Goal: Task Accomplishment & Management: Manage account settings

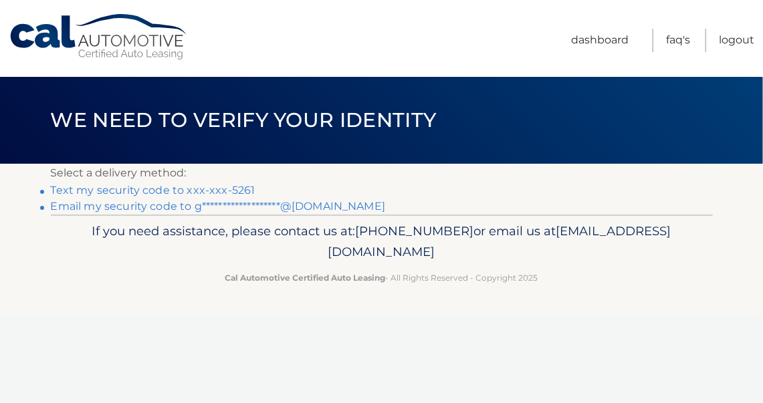
click at [59, 187] on link "Text my security code to xxx-xxx-5261" at bounding box center [153, 190] width 205 height 13
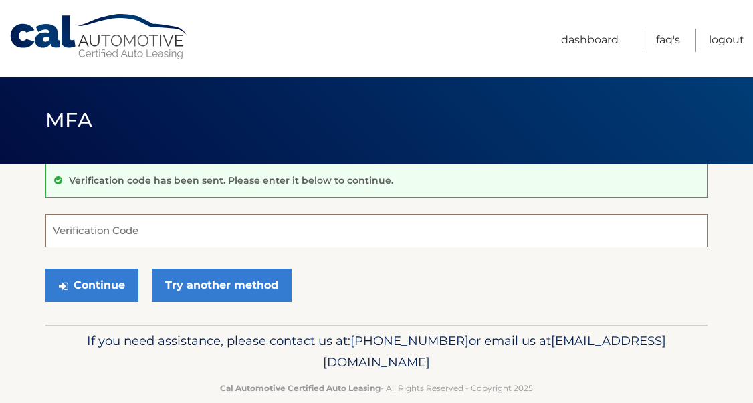
click at [101, 233] on input "Verification Code" at bounding box center [376, 230] width 662 height 33
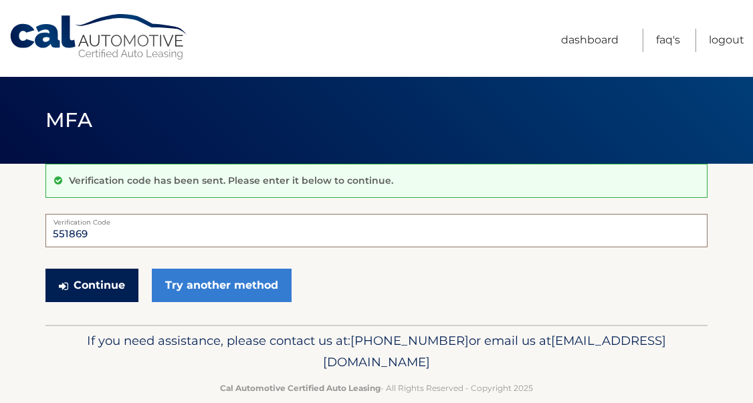
type input "551869"
click at [92, 296] on button "Continue" at bounding box center [91, 285] width 93 height 33
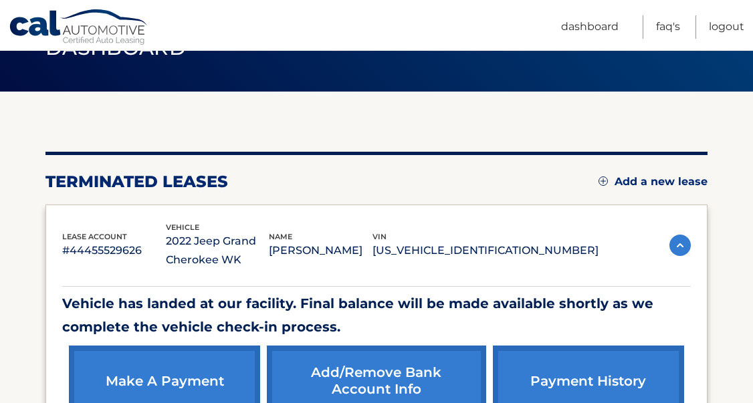
scroll to position [201, 0]
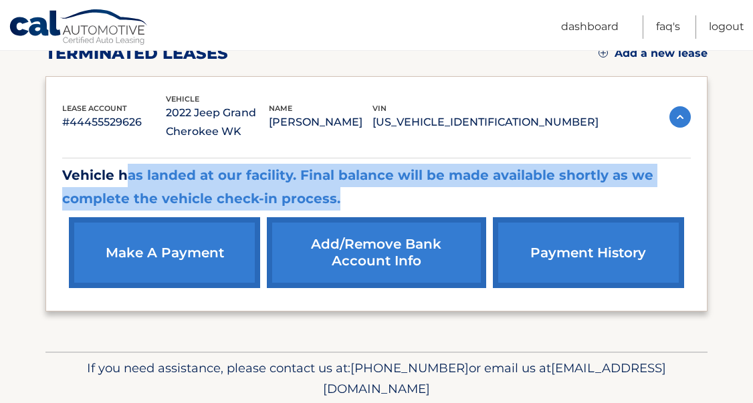
drag, startPoint x: 346, startPoint y: 191, endPoint x: 126, endPoint y: 181, distance: 221.0
click at [126, 181] on p "Vehicle has landed at our facility. Final balance will be made available shortl…" at bounding box center [376, 187] width 629 height 47
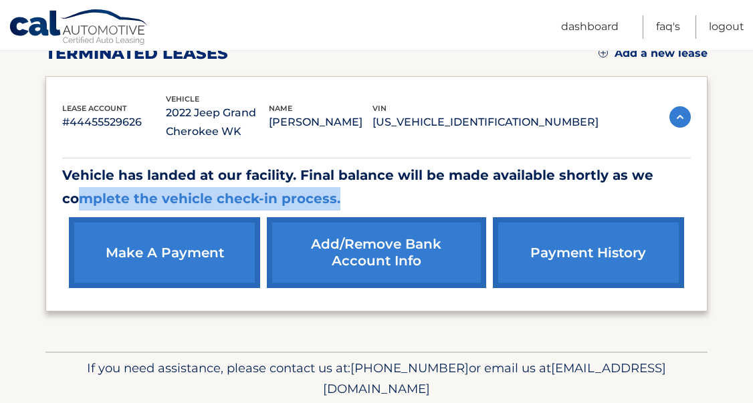
drag, startPoint x: 81, startPoint y: 193, endPoint x: 349, endPoint y: 197, distance: 267.6
click at [349, 197] on p "Vehicle has landed at our facility. Final balance will be made available shortl…" at bounding box center [376, 187] width 629 height 47
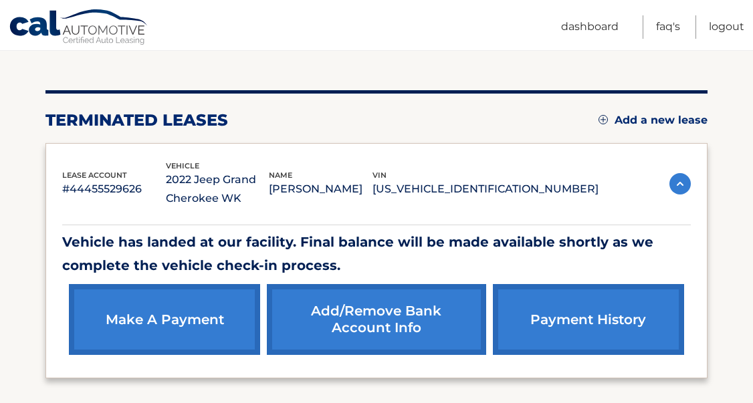
scroll to position [249, 0]
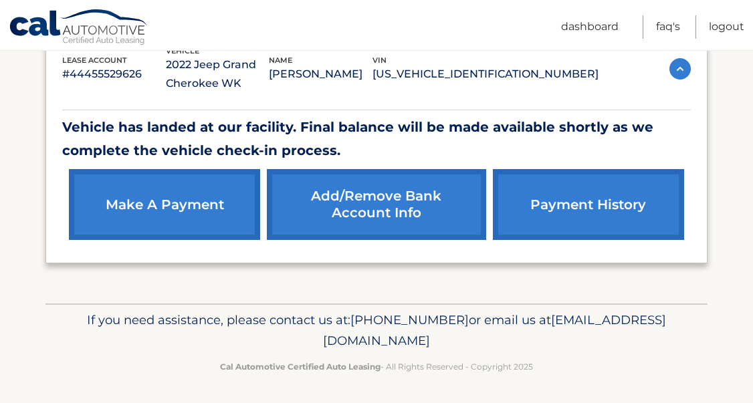
click at [597, 199] on link "payment history" at bounding box center [588, 204] width 191 height 71
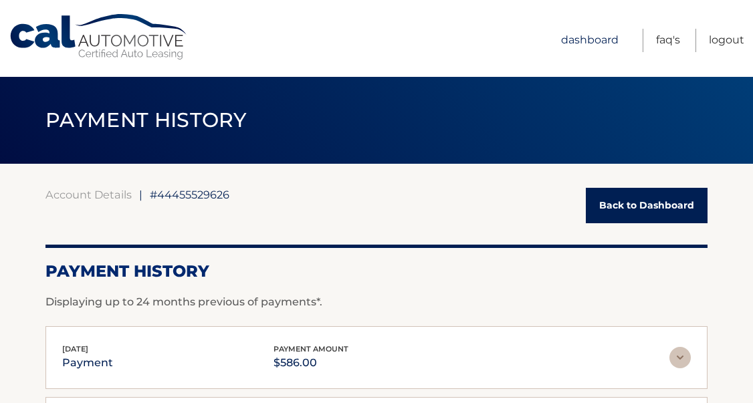
click at [603, 38] on link "Dashboard" at bounding box center [590, 40] width 58 height 23
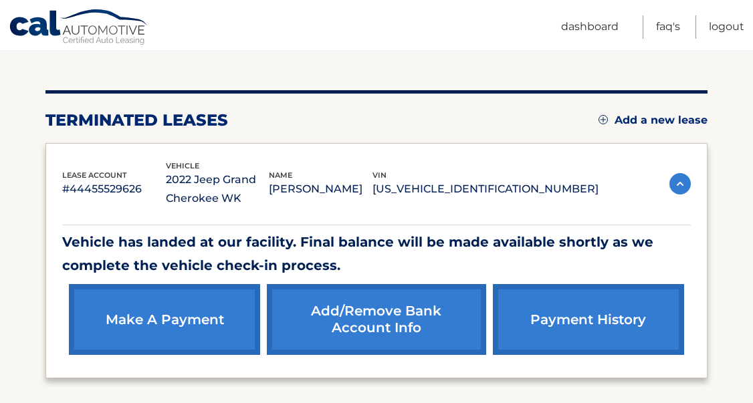
scroll to position [67, 0]
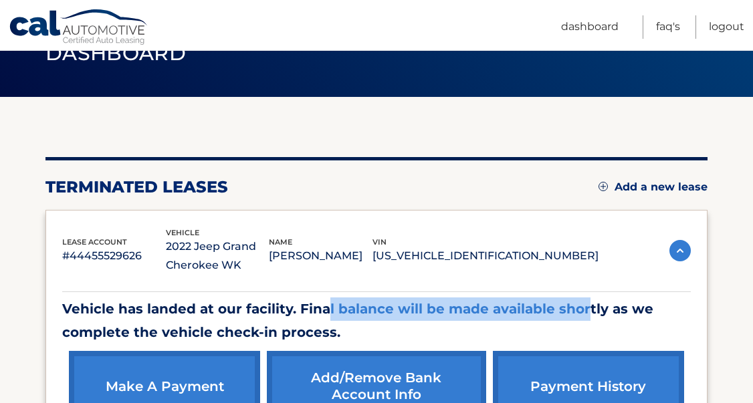
drag, startPoint x: 391, startPoint y: 304, endPoint x: 583, endPoint y: 310, distance: 192.7
click at [583, 310] on p "Vehicle has landed at our facility. Final balance will be made available shortl…" at bounding box center [376, 321] width 629 height 47
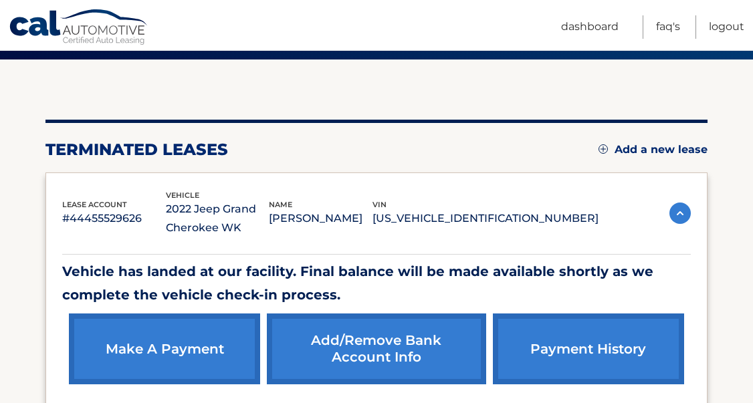
scroll to position [201, 0]
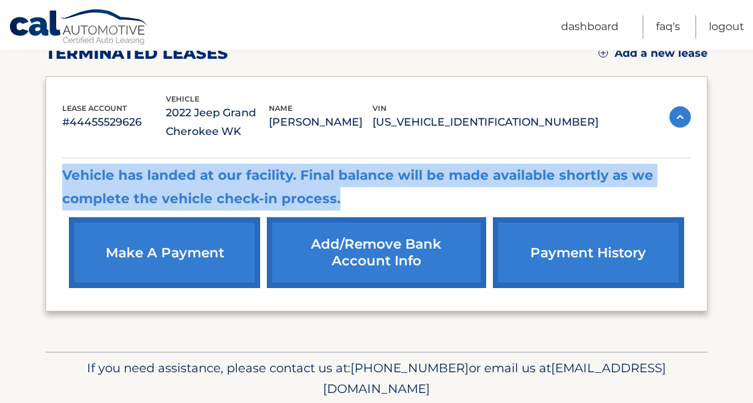
drag, startPoint x: 345, startPoint y: 190, endPoint x: 59, endPoint y: 170, distance: 287.0
click at [59, 170] on div "lease account #44455529626 vehicle 2022 Jeep Grand Cherokee WK name MADELEINE R…" at bounding box center [376, 194] width 662 height 236
click at [59, 169] on div "lease account #44455529626 vehicle 2022 Jeep Grand Cherokee WK name MADELEINE R…" at bounding box center [376, 194] width 662 height 236
drag, startPoint x: 147, startPoint y: 167, endPoint x: 395, endPoint y: 192, distance: 249.5
click at [395, 192] on p "Vehicle has landed at our facility. Final balance will be made available shortl…" at bounding box center [376, 187] width 629 height 47
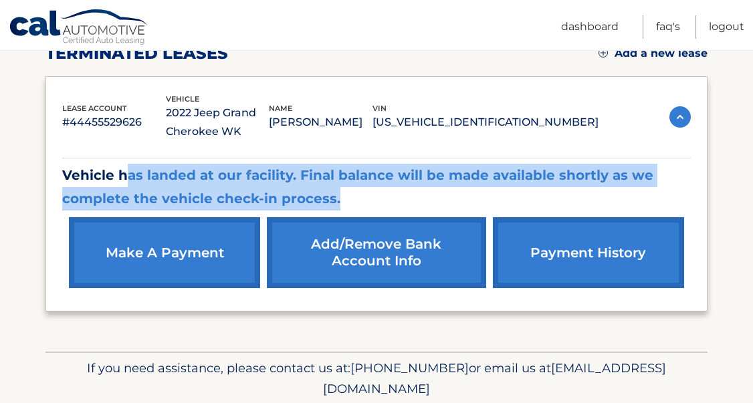
click at [395, 192] on p "Vehicle has landed at our facility. Final balance will be made available shortl…" at bounding box center [376, 187] width 629 height 47
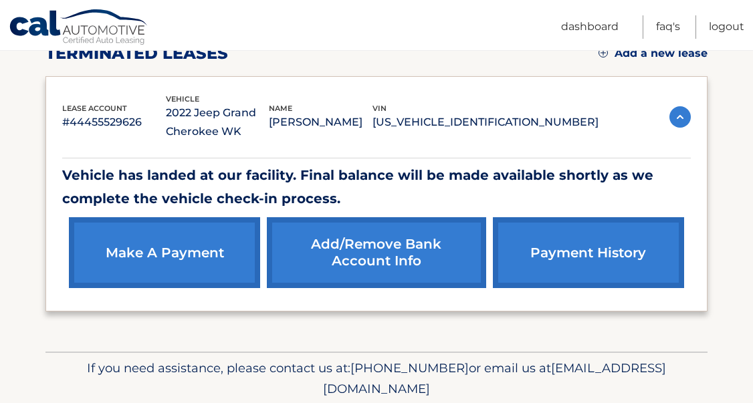
click at [347, 268] on link "Add/Remove bank account info" at bounding box center [376, 252] width 219 height 71
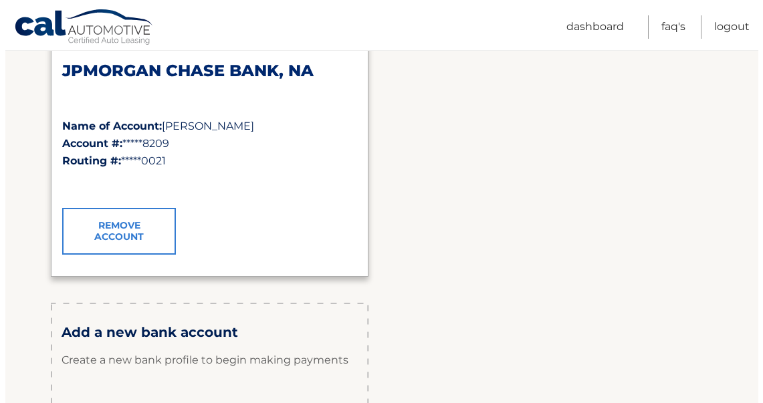
scroll to position [201, 0]
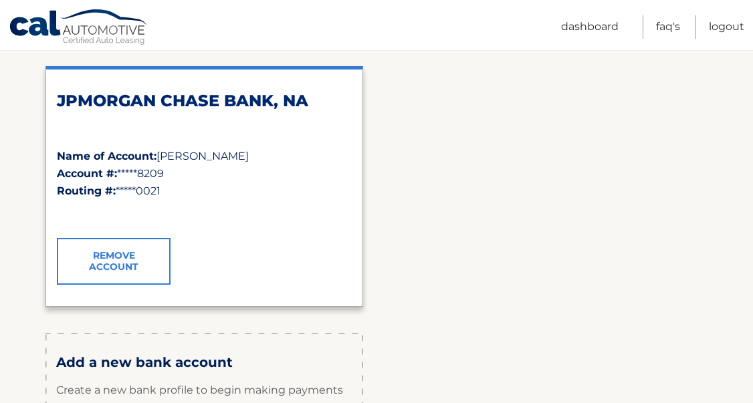
click at [114, 267] on link "Remove Account" at bounding box center [114, 261] width 114 height 47
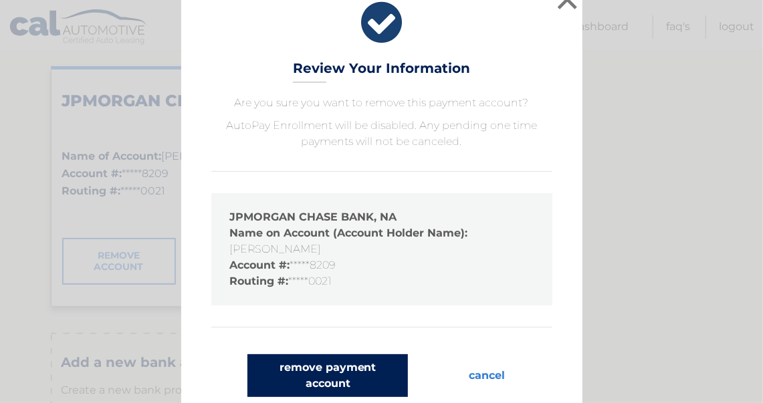
scroll to position [28, 0]
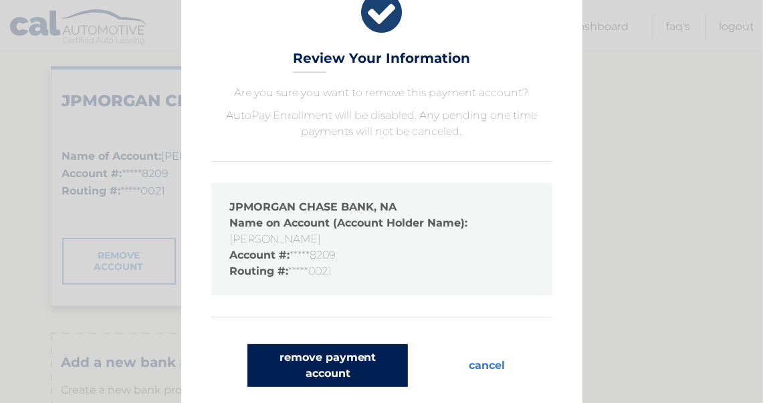
click at [326, 363] on button "remove payment account" at bounding box center [327, 365] width 161 height 43
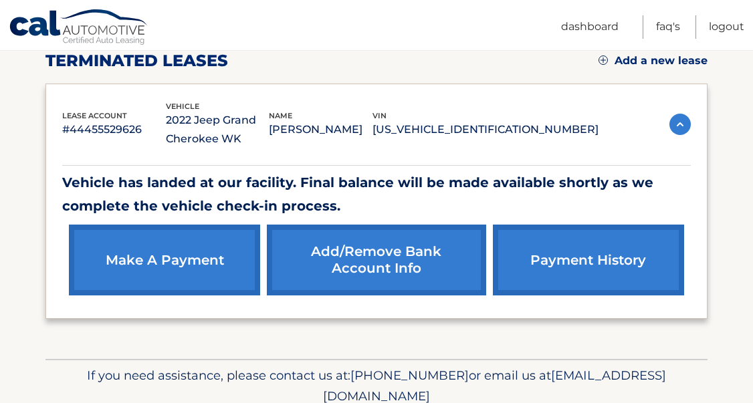
scroll to position [249, 0]
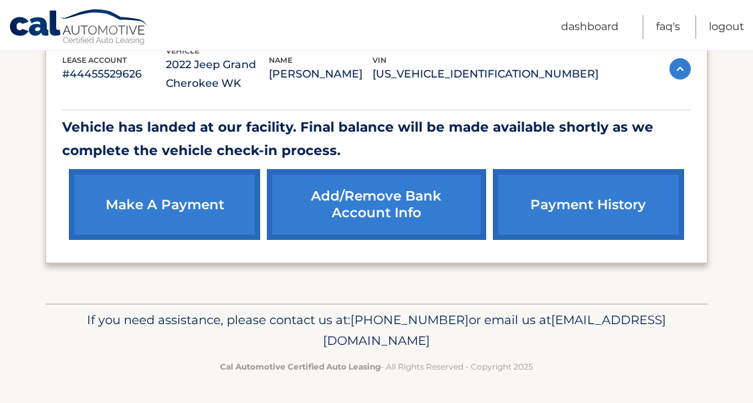
click at [345, 200] on link "Add/Remove bank account info" at bounding box center [376, 204] width 219 height 71
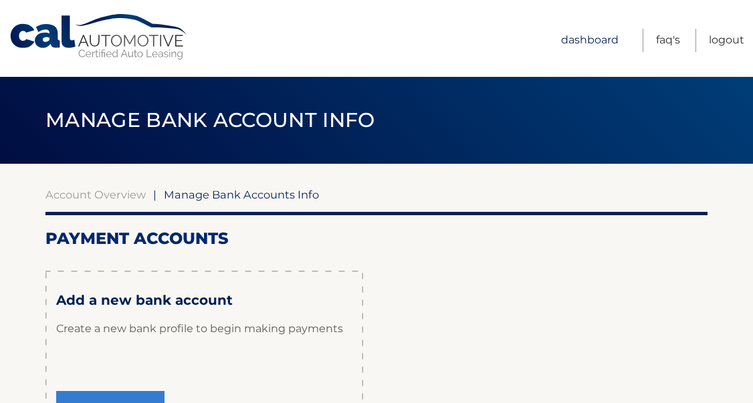
click at [598, 43] on link "Dashboard" at bounding box center [590, 40] width 58 height 23
